Goal: Check status: Check status

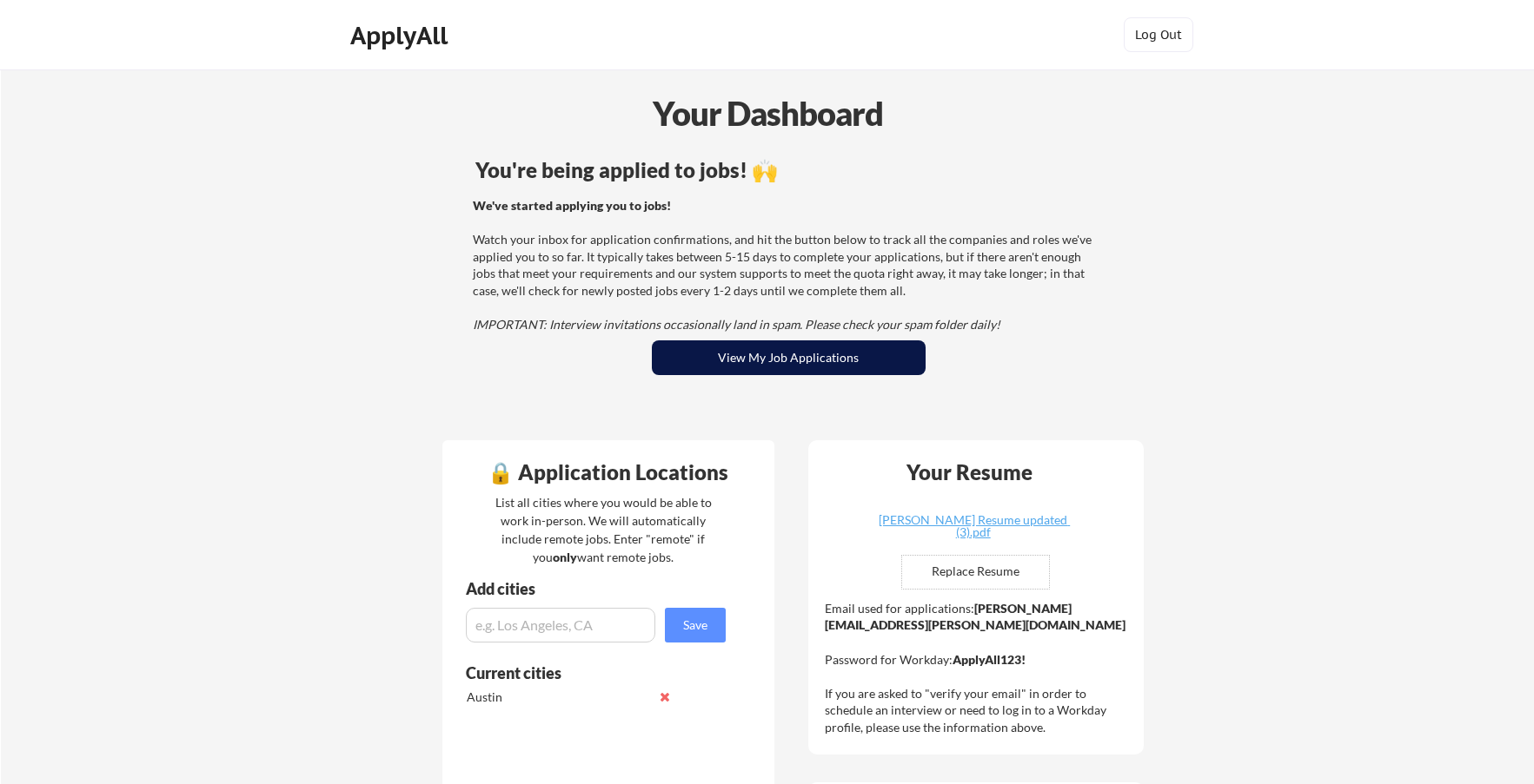
click at [808, 353] on button "View My Job Applications" at bounding box center [788, 358] width 274 height 35
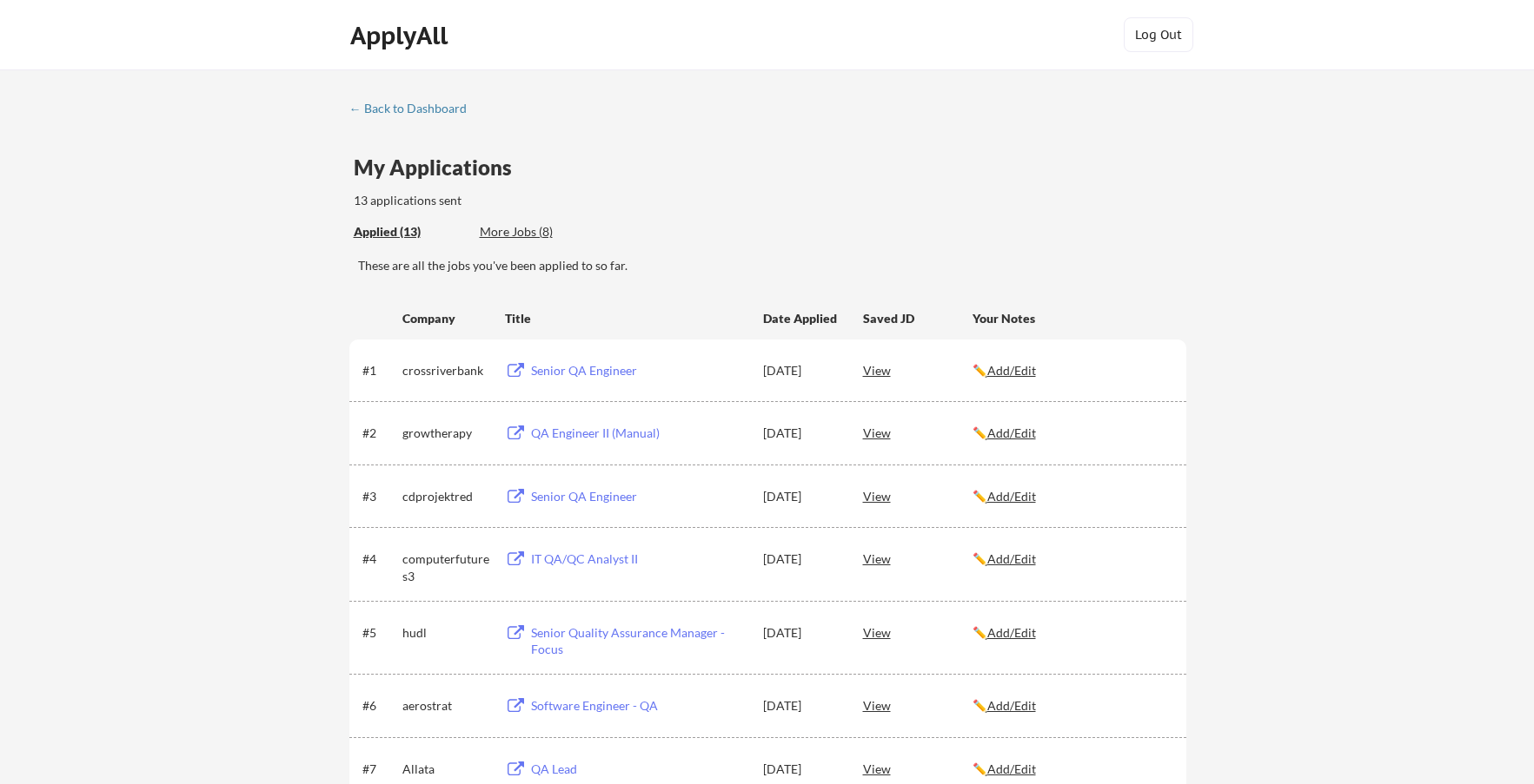
scroll to position [521, 0]
